Goal: Transaction & Acquisition: Purchase product/service

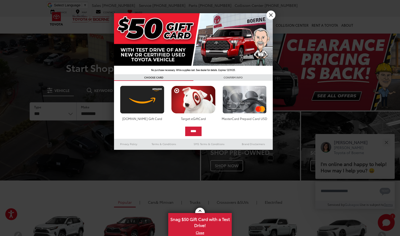
click at [271, 18] on link "X" at bounding box center [270, 15] width 9 height 9
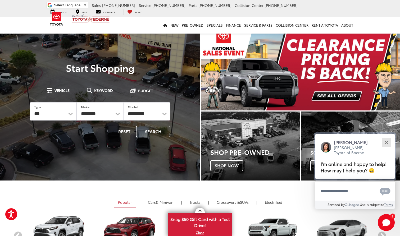
click at [386, 141] on div "Close" at bounding box center [386, 142] width 3 height 3
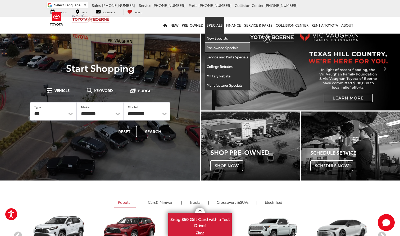
click at [240, 48] on link "Pre-owned Specials" at bounding box center [227, 48] width 45 height 10
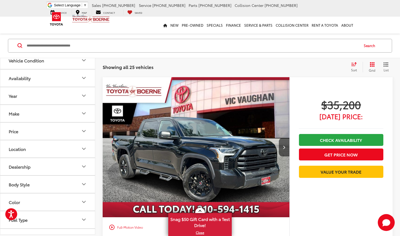
scroll to position [264, 0]
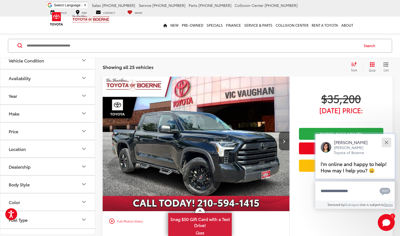
click at [388, 137] on button "Close" at bounding box center [386, 142] width 11 height 11
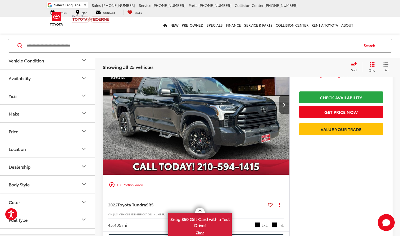
scroll to position [277, 0]
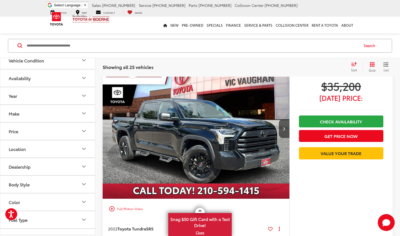
click at [351, 63] on icon "Select sort value" at bounding box center [354, 64] width 6 height 4
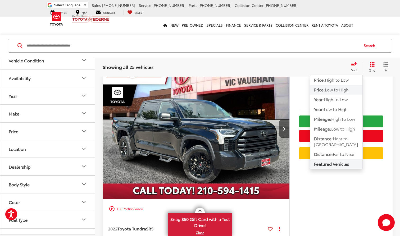
click at [323, 91] on span "Price:" at bounding box center [319, 89] width 11 height 6
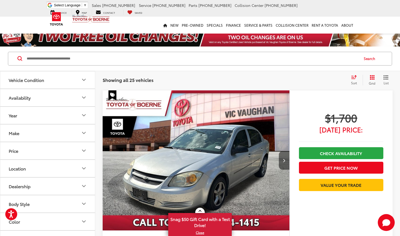
click at [283, 155] on button "Next image" at bounding box center [284, 160] width 11 height 19
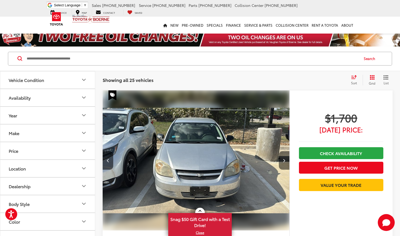
click at [283, 155] on button "Next image" at bounding box center [284, 160] width 11 height 19
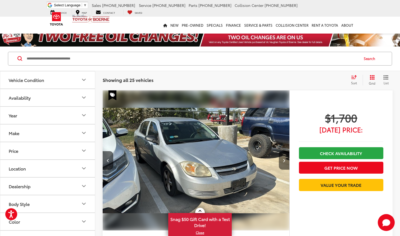
click at [283, 155] on button "Next image" at bounding box center [284, 160] width 11 height 19
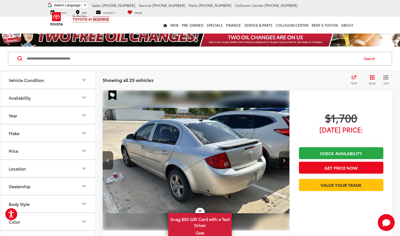
click at [283, 155] on button "Next image" at bounding box center [284, 160] width 11 height 19
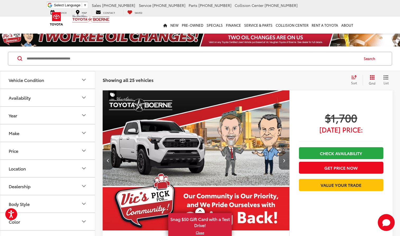
click at [283, 155] on button "Next image" at bounding box center [284, 160] width 11 height 19
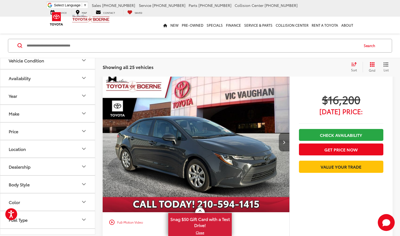
scroll to position [262, 0]
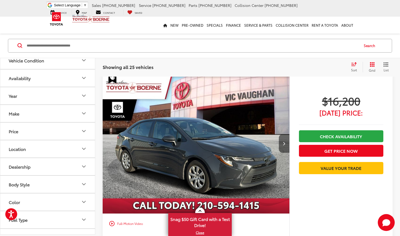
click at [287, 145] on button "Next image" at bounding box center [284, 143] width 11 height 19
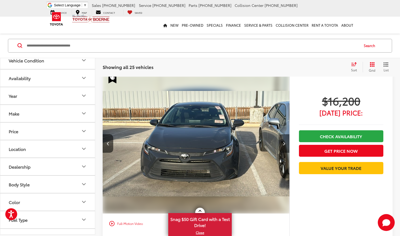
click at [287, 145] on button "Next image" at bounding box center [284, 143] width 11 height 19
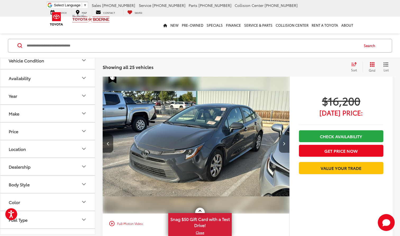
click at [287, 145] on button "Next image" at bounding box center [284, 143] width 11 height 19
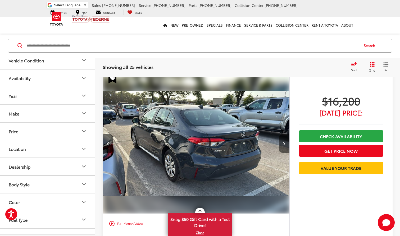
click at [287, 145] on button "Next image" at bounding box center [284, 143] width 11 height 19
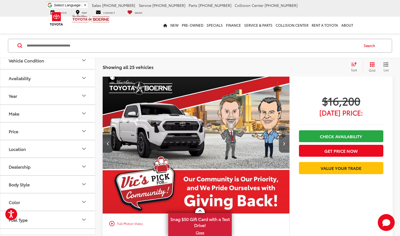
click at [287, 144] on button "Next image" at bounding box center [284, 143] width 11 height 19
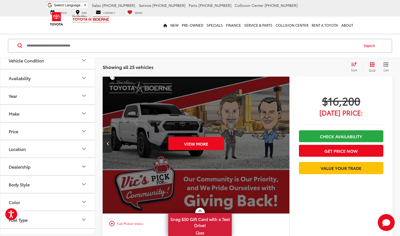
click at [104, 144] on button "Previous image" at bounding box center [108, 143] width 11 height 19
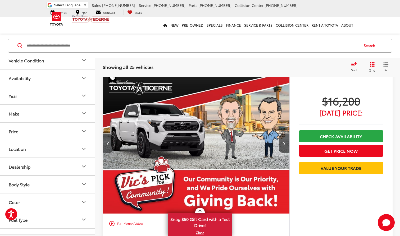
click at [104, 144] on button "Previous image" at bounding box center [108, 143] width 11 height 19
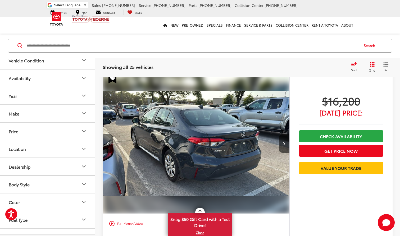
click at [104, 144] on button "Previous image" at bounding box center [108, 143] width 11 height 19
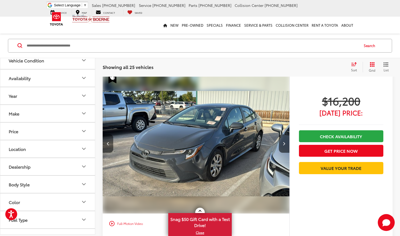
click at [104, 144] on button "Previous image" at bounding box center [108, 143] width 11 height 19
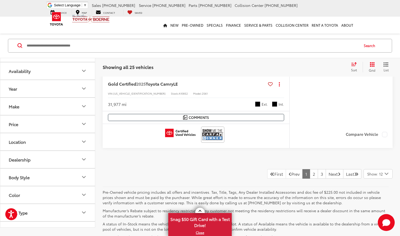
scroll to position [2877, 0]
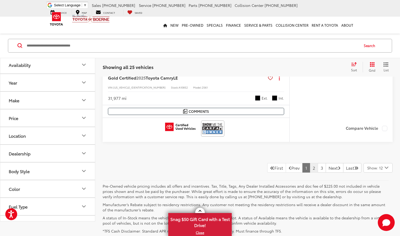
click at [310, 164] on link "2" at bounding box center [314, 168] width 8 height 10
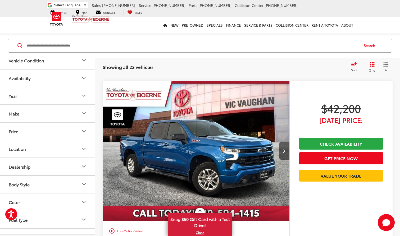
scroll to position [1722, 0]
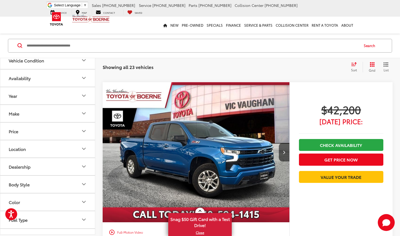
click at [56, 21] on img at bounding box center [57, 18] width 20 height 17
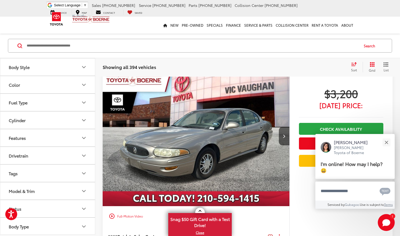
scroll to position [1013, 0]
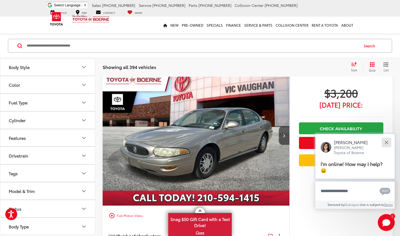
click at [386, 142] on button "Close" at bounding box center [386, 142] width 11 height 11
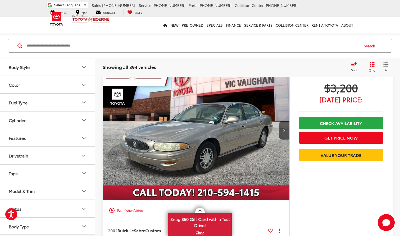
scroll to position [1019, 0]
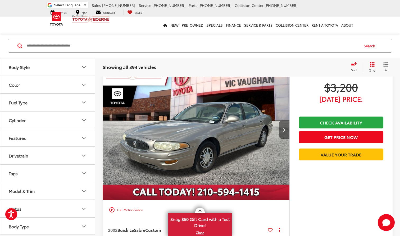
click at [287, 133] on button "Next image" at bounding box center [284, 130] width 11 height 19
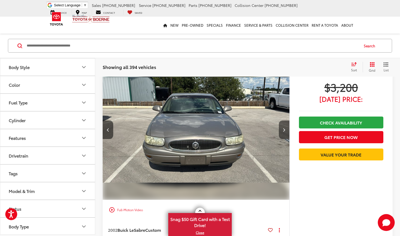
click at [287, 133] on button "Next image" at bounding box center [284, 130] width 11 height 19
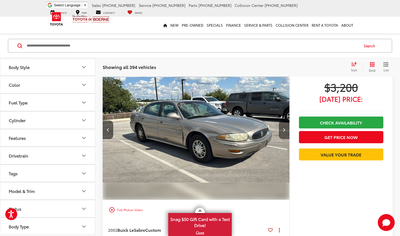
click at [287, 133] on button "Next image" at bounding box center [284, 130] width 11 height 19
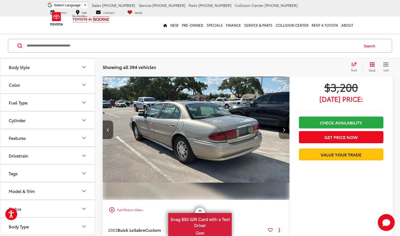
click at [287, 133] on button "Next image" at bounding box center [284, 130] width 11 height 19
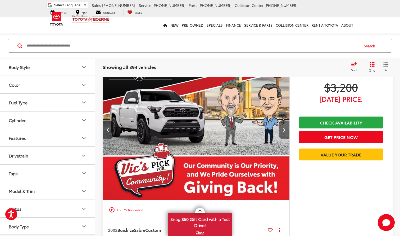
click at [287, 133] on button "Next image" at bounding box center [284, 130] width 11 height 19
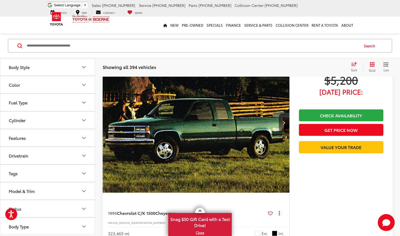
scroll to position [1751, 0]
click at [285, 121] on icon "Next image" at bounding box center [284, 123] width 2 height 4
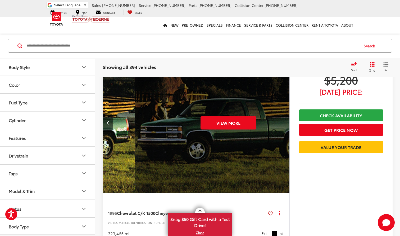
scroll to position [0, 188]
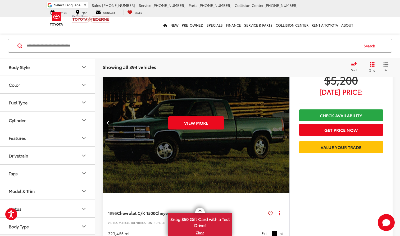
click at [285, 121] on div "View More" at bounding box center [196, 123] width 188 height 141
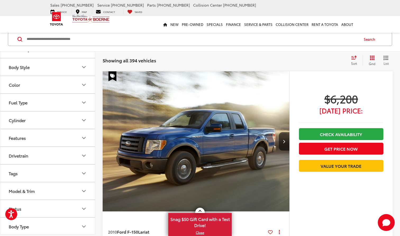
scroll to position [2693, 0]
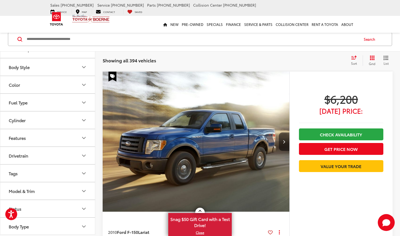
click at [285, 141] on button "Next image" at bounding box center [284, 142] width 11 height 19
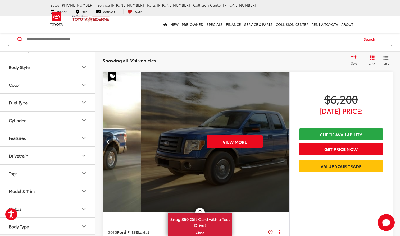
scroll to position [0, 375]
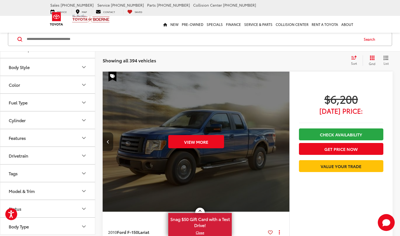
click at [107, 135] on button "Previous image" at bounding box center [108, 142] width 11 height 19
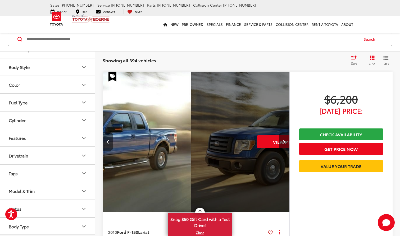
click at [107, 135] on button "Previous image" at bounding box center [108, 142] width 11 height 19
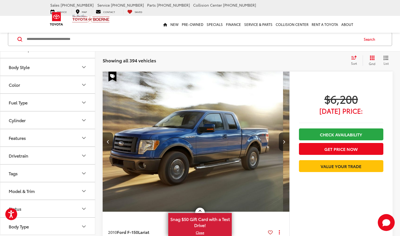
scroll to position [0, 0]
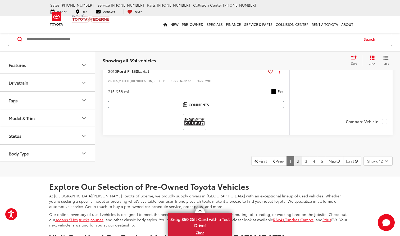
click at [294, 160] on link "2" at bounding box center [298, 161] width 8 height 10
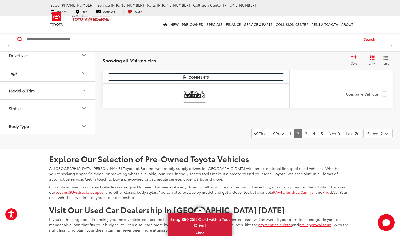
scroll to position [2875, 0]
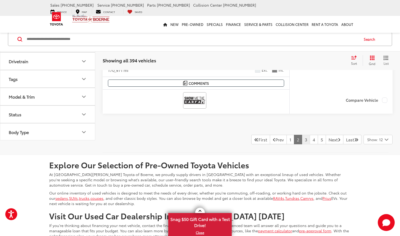
click at [302, 137] on link "3" at bounding box center [306, 140] width 8 height 10
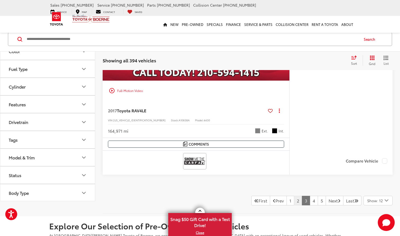
scroll to position [2798, 0]
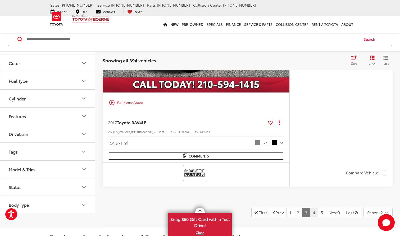
click at [310, 211] on link "4" at bounding box center [314, 213] width 8 height 10
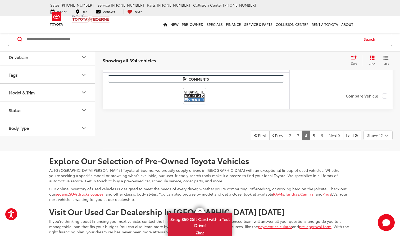
scroll to position [2900, 0]
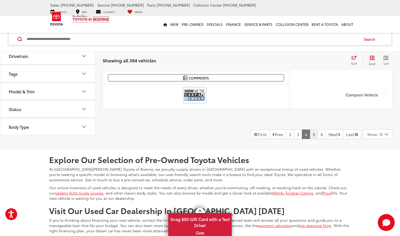
click at [310, 135] on link "5" at bounding box center [314, 135] width 8 height 10
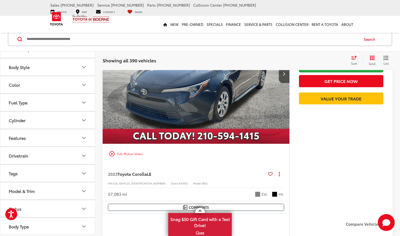
scroll to position [586, 0]
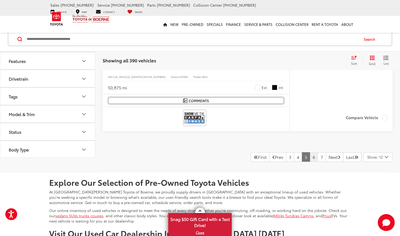
click at [310, 156] on link "6" at bounding box center [314, 157] width 8 height 10
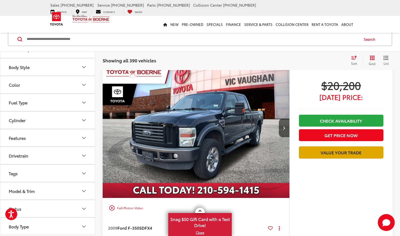
scroll to position [1501, 0]
click at [226, 151] on img "2009 Ford F-350SD FX4 0" at bounding box center [196, 128] width 188 height 141
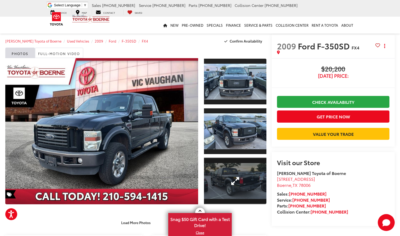
click at [258, 171] on link "Expand Photo 3" at bounding box center [235, 181] width 62 height 47
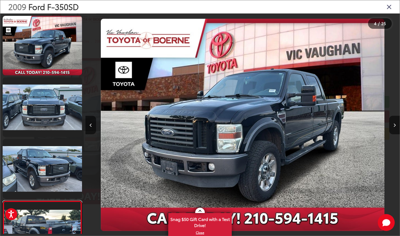
scroll to position [0, 943]
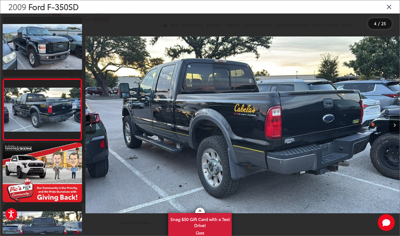
click at [172, 24] on img "2009 Ford F-350SD FX4 3" at bounding box center [242, 125] width 314 height 213
click at [390, 5] on icon "Close gallery" at bounding box center [388, 6] width 5 height 7
